Goal: Navigation & Orientation: Understand site structure

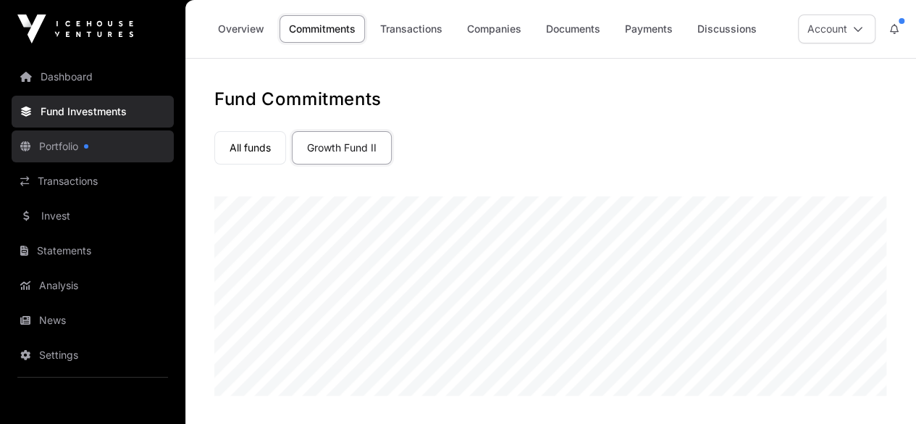
click at [68, 142] on link "Portfolio" at bounding box center [93, 146] width 162 height 32
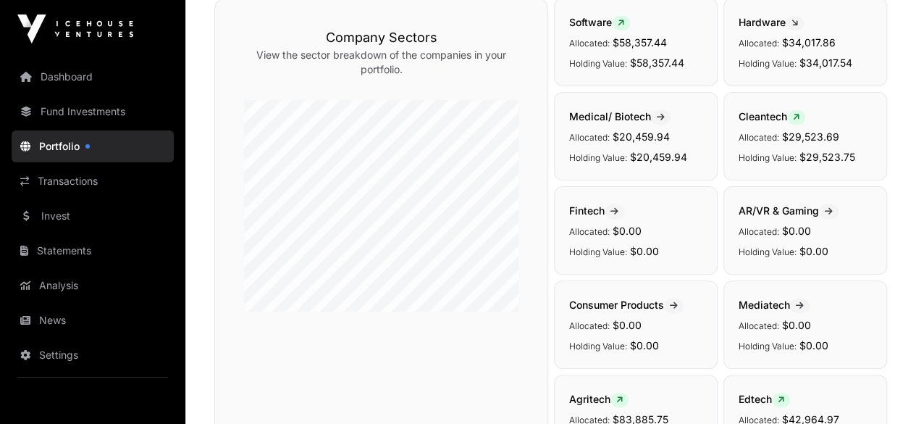
scroll to position [145, 0]
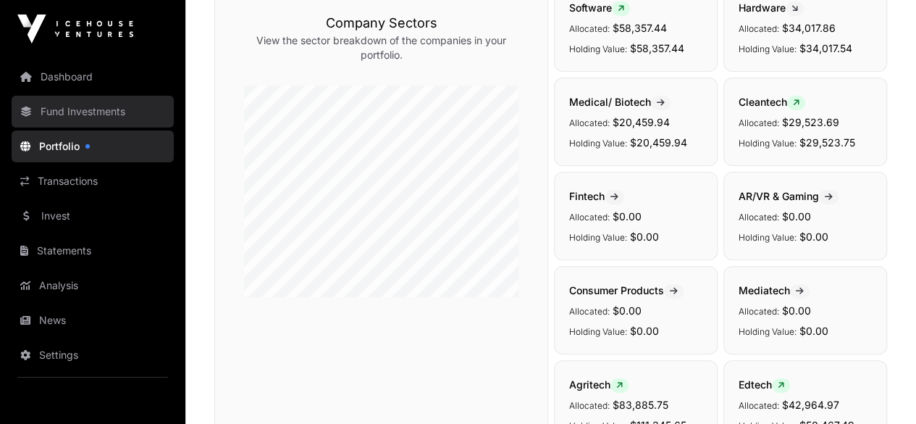
click at [59, 112] on link "Fund Investments" at bounding box center [93, 112] width 162 height 32
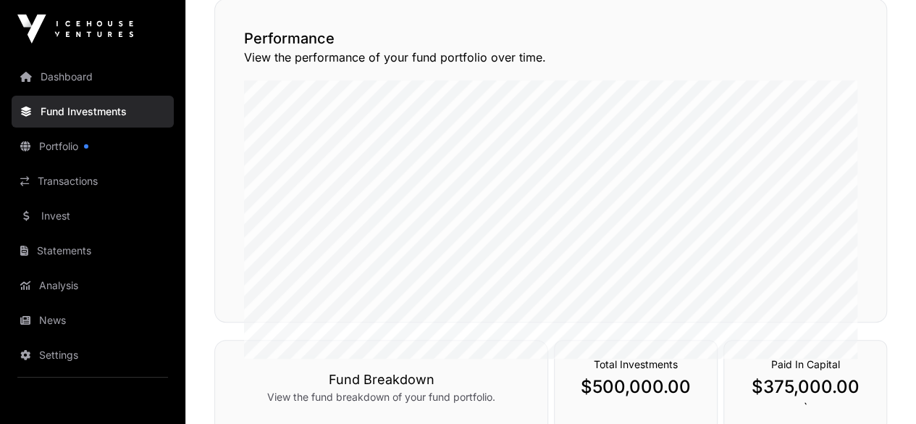
scroll to position [217, 0]
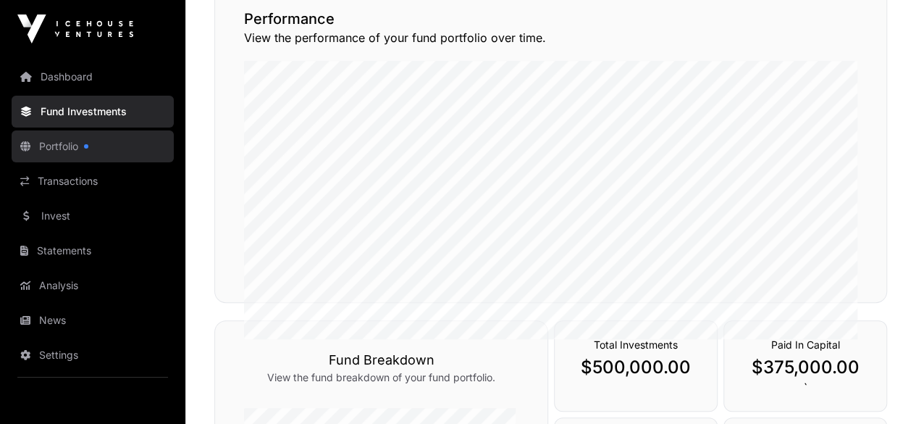
click at [31, 145] on link "Portfolio" at bounding box center [93, 146] width 162 height 32
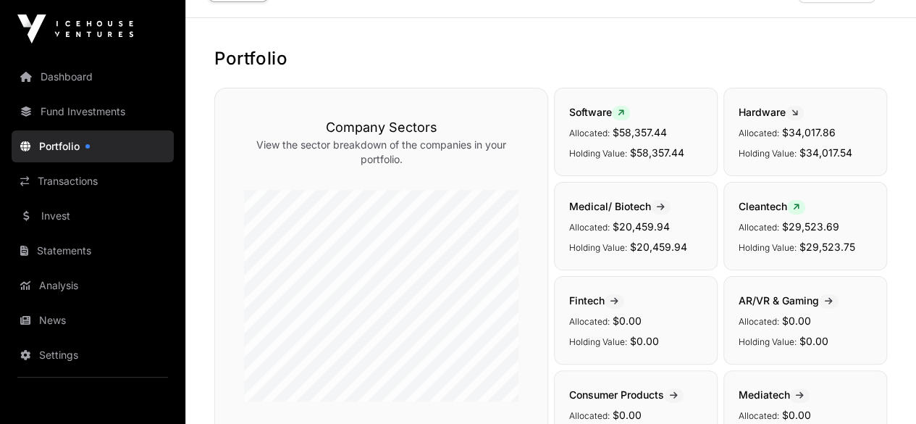
scroll to position [72, 0]
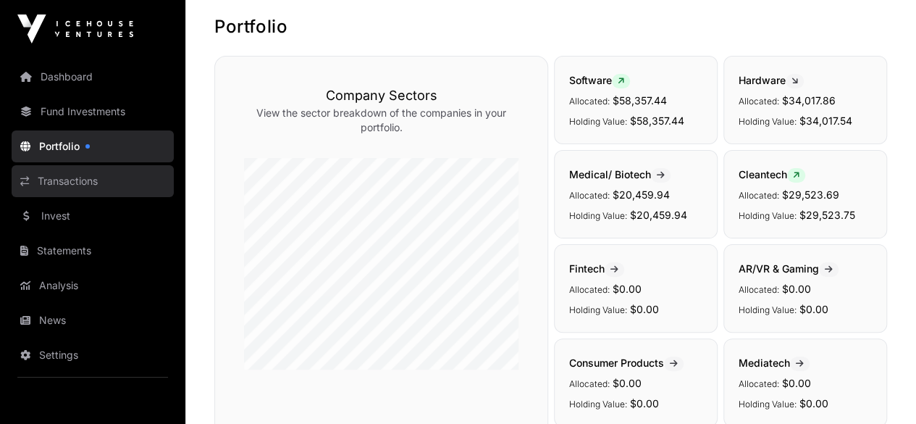
click at [71, 186] on link "Transactions" at bounding box center [93, 181] width 162 height 32
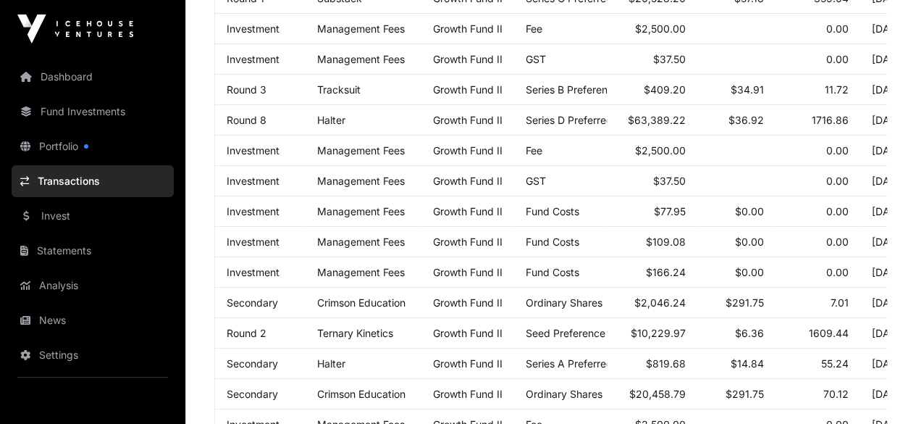
scroll to position [362, 0]
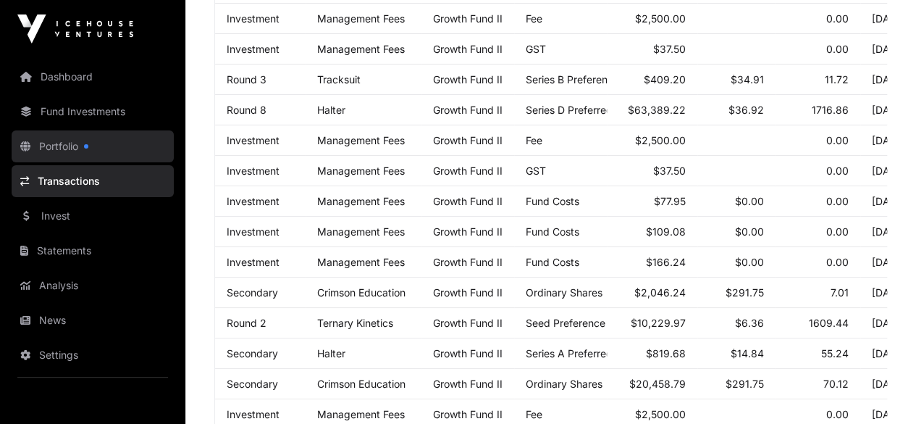
click at [55, 141] on link "Portfolio" at bounding box center [93, 146] width 162 height 32
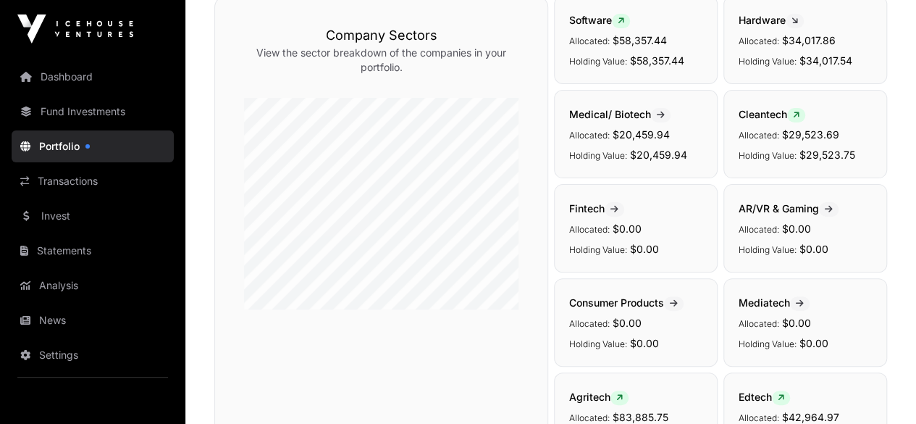
scroll to position [72, 0]
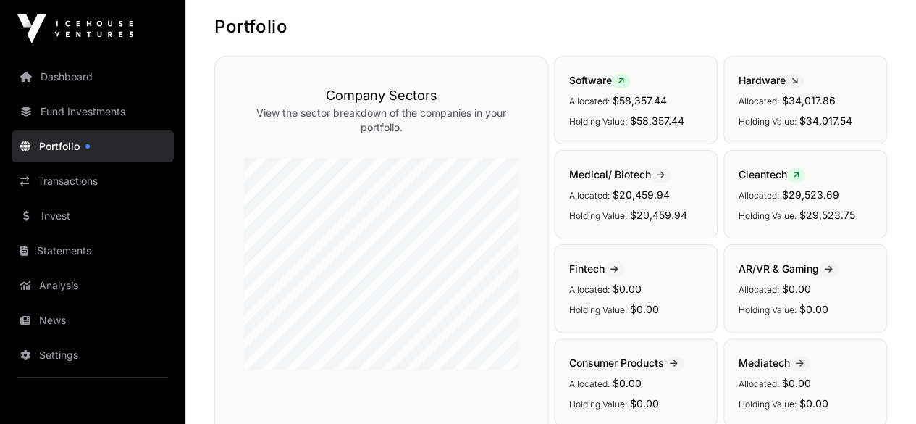
click at [664, 171] on icon at bounding box center [661, 175] width 8 height 9
click at [661, 173] on icon at bounding box center [661, 175] width 8 height 9
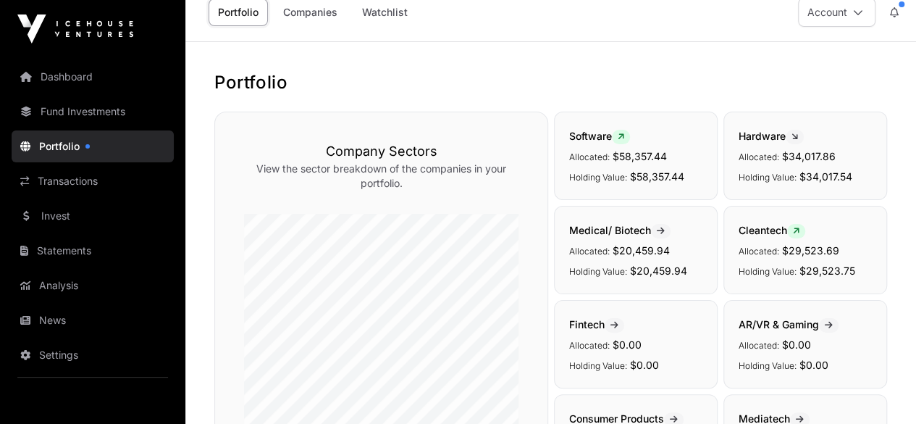
scroll to position [0, 0]
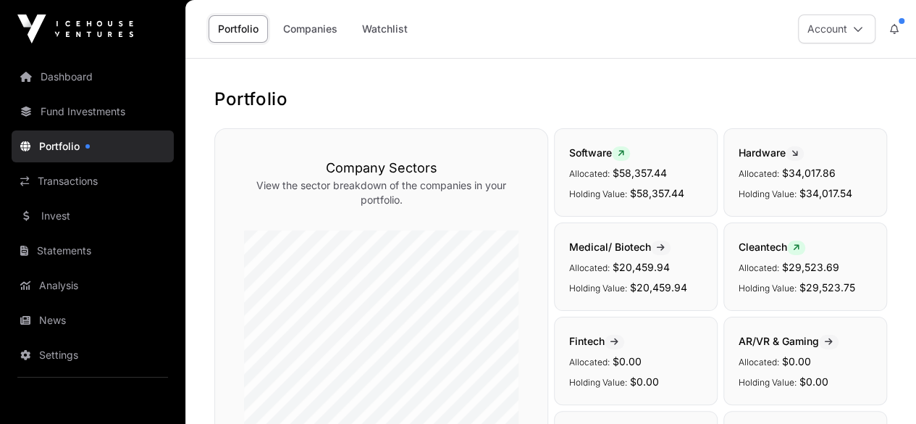
click at [772, 154] on span "Hardware" at bounding box center [771, 152] width 65 height 12
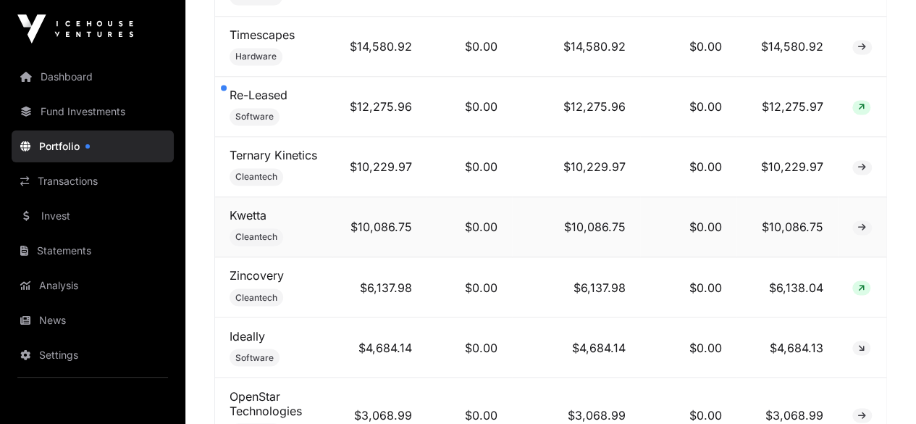
scroll to position [1159, 0]
